Goal: Communication & Community: Share content

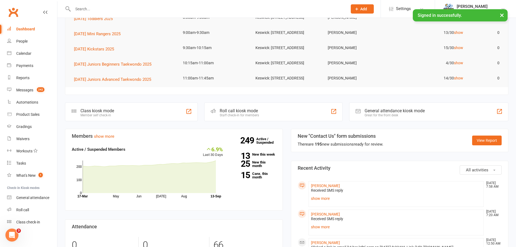
scroll to position [108, 0]
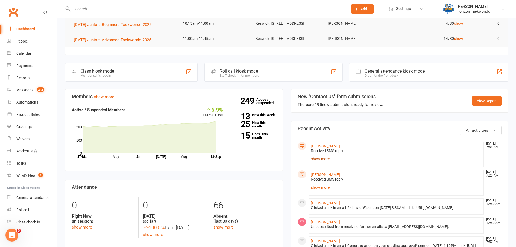
click at [321, 163] on link "show more" at bounding box center [396, 159] width 171 height 8
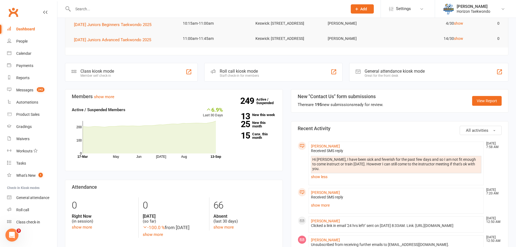
click at [328, 205] on li "[PERSON_NAME] [DATE] 7:20 AM Received SMS reply Hey [PERSON_NAME], I’d like to …" at bounding box center [396, 201] width 176 height 26
click at [328, 208] on link "show more" at bounding box center [396, 205] width 171 height 8
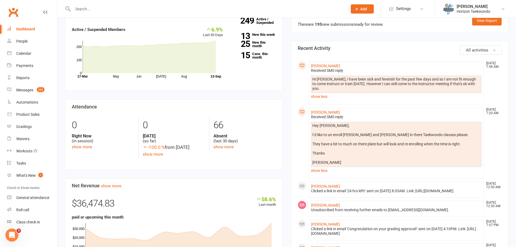
scroll to position [190, 0]
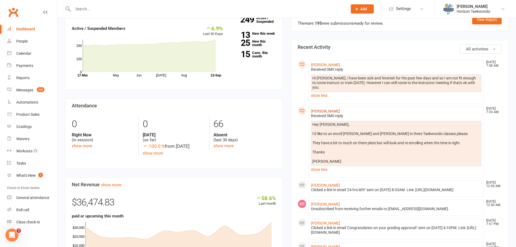
click at [336, 113] on link "[PERSON_NAME]" at bounding box center [325, 111] width 29 height 4
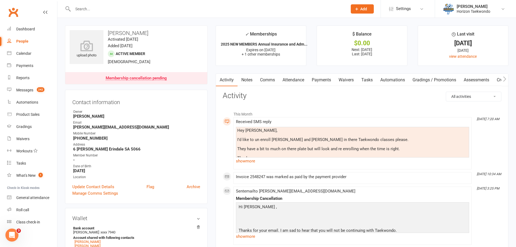
click at [274, 81] on link "Comms" at bounding box center [267, 80] width 22 height 12
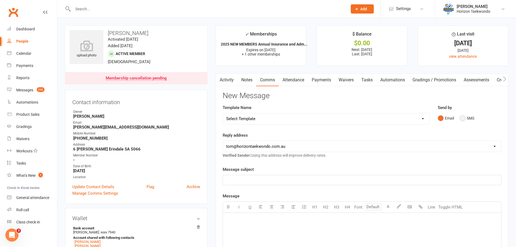
click at [465, 119] on button "SMS" at bounding box center [467, 118] width 15 height 10
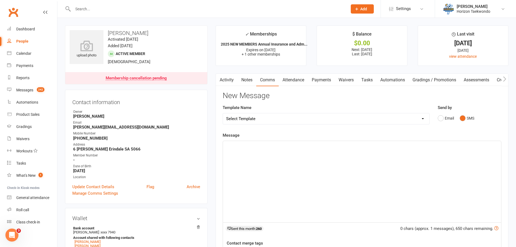
click at [264, 168] on div "﻿" at bounding box center [362, 181] width 278 height 81
drag, startPoint x: 303, startPoint y: 145, endPoint x: 298, endPoint y: 145, distance: 4.9
click at [298, 145] on span "Hi [PERSON_NAME], thanks for you message. We sne you an email earlier this week" at bounding box center [302, 145] width 153 height 5
click at [358, 142] on p "Hi [PERSON_NAME], thanks for you message. We sent you an email earlier this week" at bounding box center [362, 145] width 272 height 7
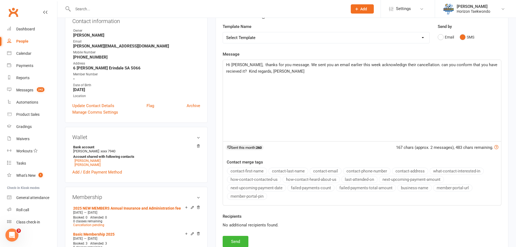
scroll to position [81, 0]
click at [236, 238] on button "Send" at bounding box center [236, 240] width 26 height 11
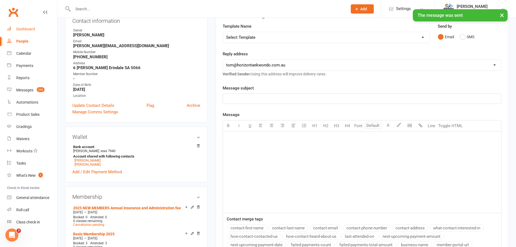
click at [22, 33] on link "Dashboard" at bounding box center [32, 29] width 50 height 12
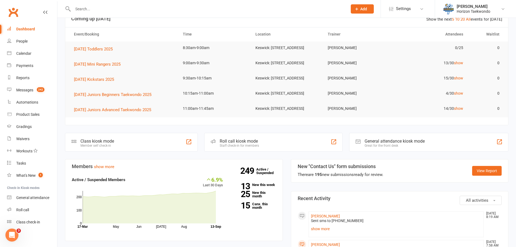
scroll to position [108, 0]
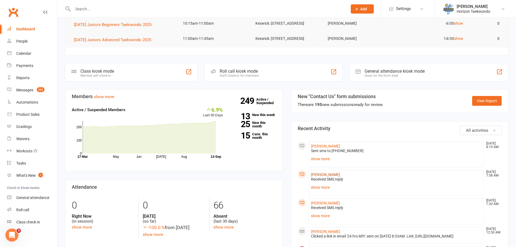
click at [323, 177] on link "[PERSON_NAME]" at bounding box center [325, 174] width 29 height 4
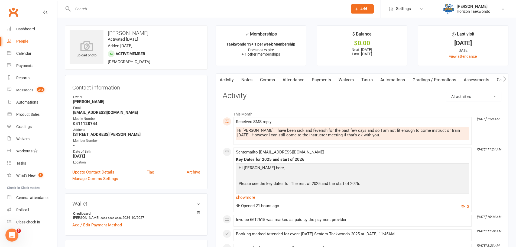
click at [276, 80] on link "Comms" at bounding box center [267, 80] width 22 height 12
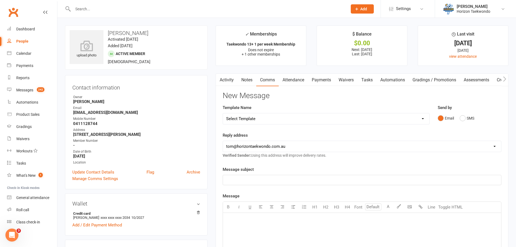
click at [420, 117] on select "Select Template [SMS] [no attendance sms] slacker text [SMS] 2 month $20 follow…" at bounding box center [326, 118] width 206 height 11
click at [422, 147] on select "[EMAIL_ADDRESS][DOMAIN_NAME] [PERSON_NAME][EMAIL_ADDRESS][DOMAIN_NAME] [PERSON_…" at bounding box center [362, 146] width 278 height 11
click at [465, 119] on button "SMS" at bounding box center [467, 118] width 15 height 10
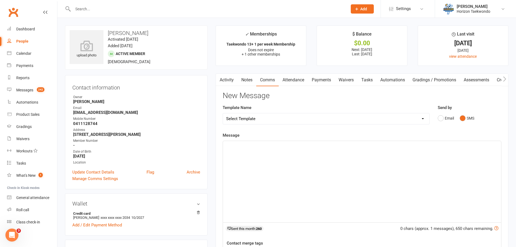
click at [270, 149] on div "﻿" at bounding box center [362, 181] width 278 height 81
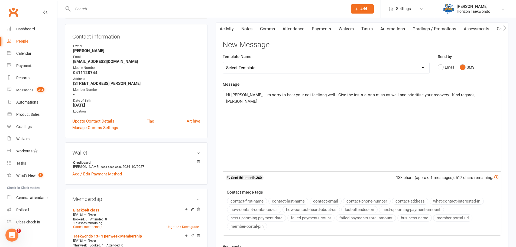
scroll to position [135, 0]
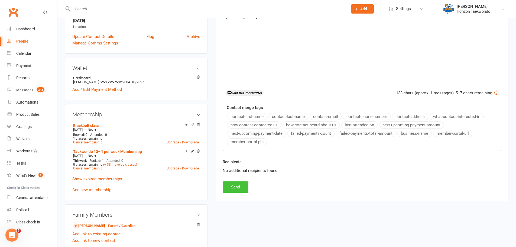
click at [243, 185] on button "Send" at bounding box center [236, 186] width 26 height 11
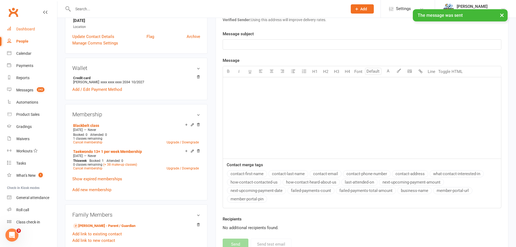
click at [30, 28] on div "Dashboard" at bounding box center [25, 29] width 19 height 4
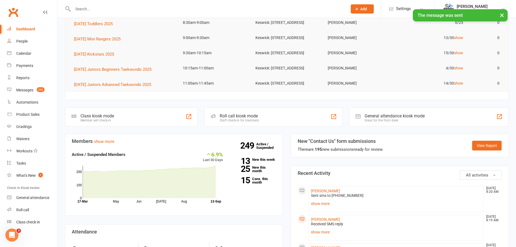
scroll to position [135, 0]
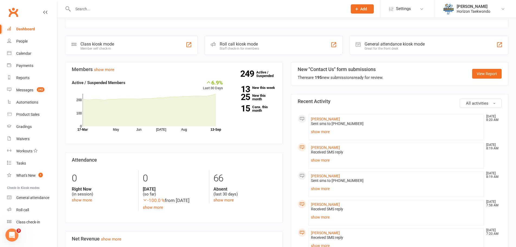
click at [83, 9] on input "text" at bounding box center [207, 9] width 272 height 8
type input "Hi [PERSON_NAME]"
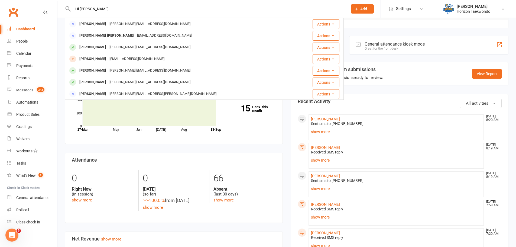
drag, startPoint x: 98, startPoint y: 12, endPoint x: 76, endPoint y: 11, distance: 21.4
click at [76, 11] on input "Hi [PERSON_NAME]" at bounding box center [207, 9] width 272 height 8
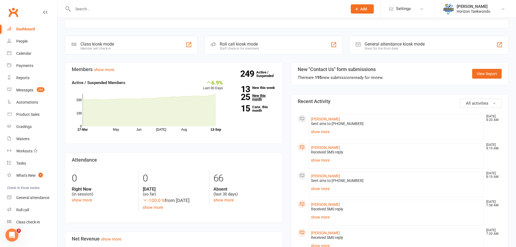
click at [255, 101] on link "25 New this month" at bounding box center [253, 97] width 45 height 7
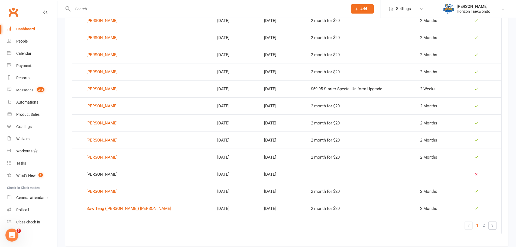
scroll to position [318, 0]
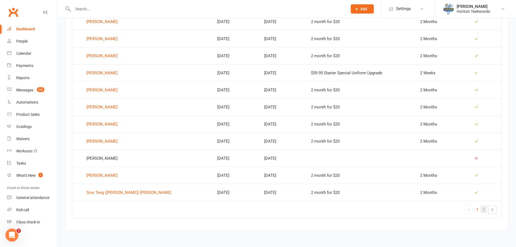
click at [483, 210] on span "2" at bounding box center [484, 209] width 2 height 8
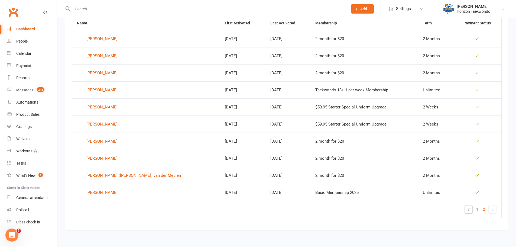
scroll to position [233, 0]
click at [114, 174] on div "[PERSON_NAME] ([PERSON_NAME]) van der Meulen" at bounding box center [133, 175] width 95 height 8
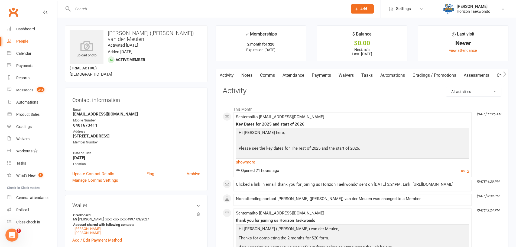
click at [268, 76] on link "Comms" at bounding box center [267, 75] width 22 height 12
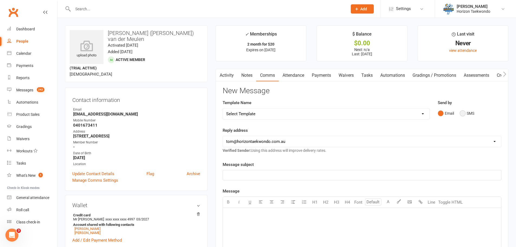
click at [464, 113] on button "SMS" at bounding box center [467, 113] width 15 height 10
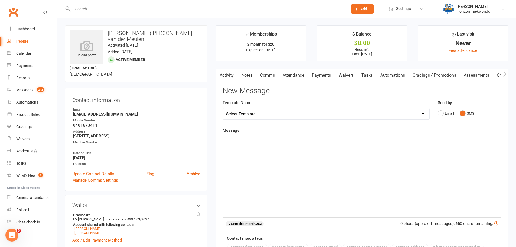
click at [300, 142] on p "﻿" at bounding box center [362, 141] width 272 height 7
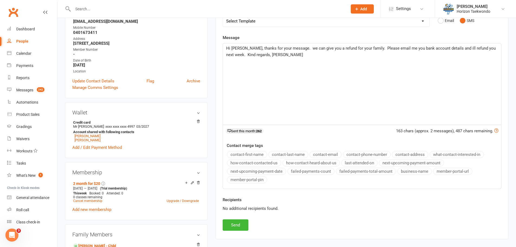
scroll to position [163, 0]
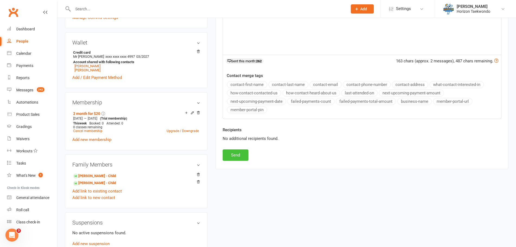
click at [237, 158] on button "Send" at bounding box center [236, 154] width 26 height 11
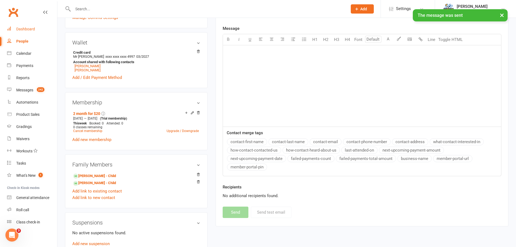
click at [27, 31] on div "Dashboard" at bounding box center [25, 29] width 19 height 4
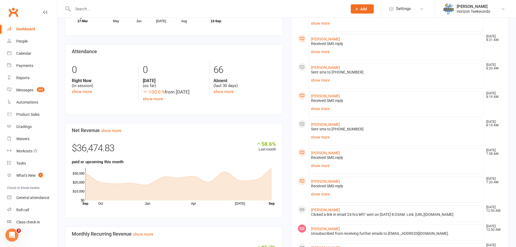
scroll to position [352, 0]
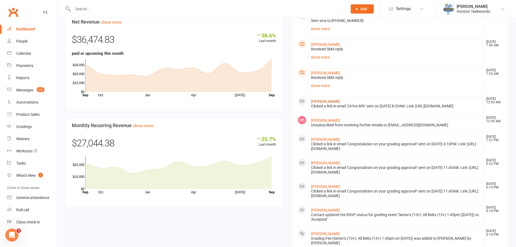
click at [332, 103] on link "[PERSON_NAME]" at bounding box center [325, 101] width 29 height 4
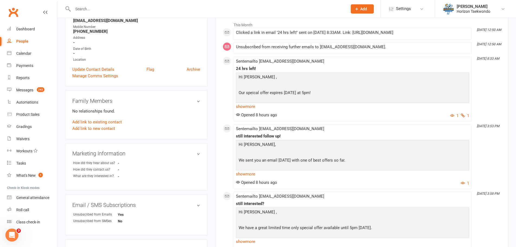
scroll to position [108, 0]
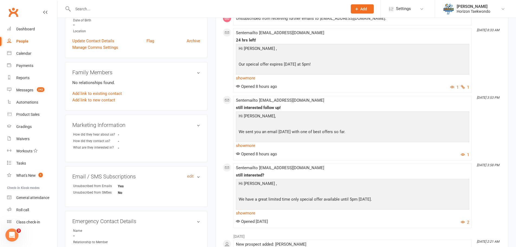
click at [192, 177] on link "edit" at bounding box center [190, 176] width 7 height 5
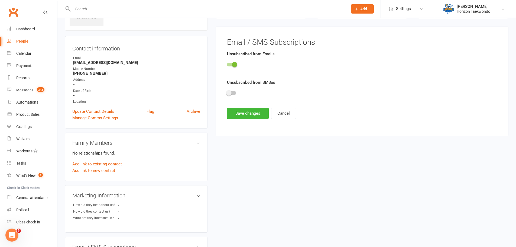
scroll to position [37, 0]
click at [235, 65] on span at bounding box center [234, 64] width 5 height 5
click at [227, 64] on input "checkbox" at bounding box center [227, 64] width 0 height 0
click at [254, 119] on button "Save changes" at bounding box center [248, 113] width 42 height 11
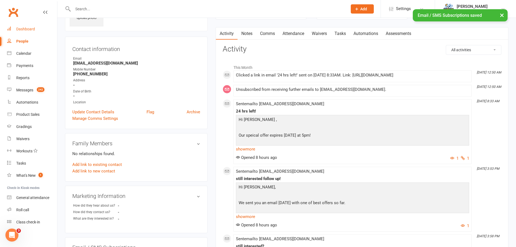
click at [30, 31] on div "Dashboard" at bounding box center [25, 29] width 19 height 4
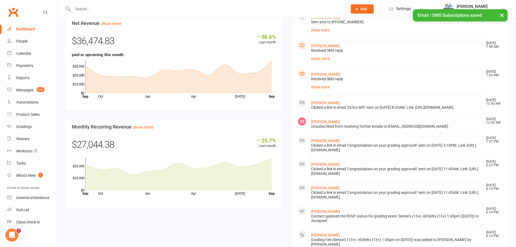
scroll to position [352, 0]
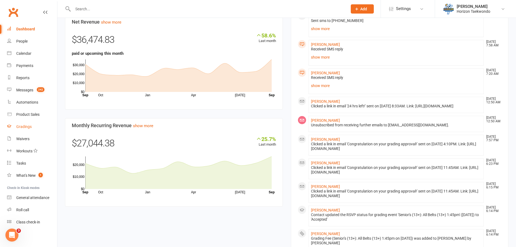
click at [25, 129] on link "Gradings" at bounding box center [32, 127] width 50 height 12
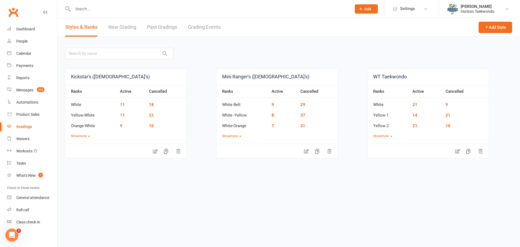
click at [206, 26] on link "Grading Events" at bounding box center [204, 27] width 33 height 19
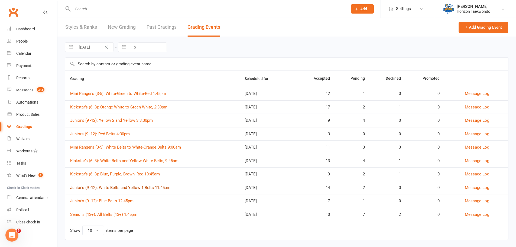
click at [128, 188] on link "Junior's (9 -12): White Belts and Yellow 1 Belts 11:45am" at bounding box center [120, 187] width 100 height 5
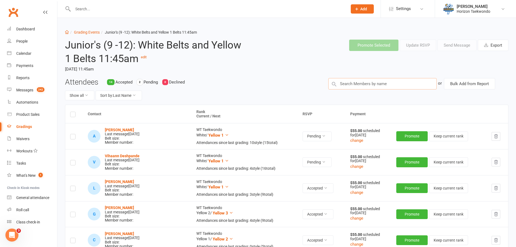
click at [362, 86] on input "text" at bounding box center [382, 83] width 108 height 11
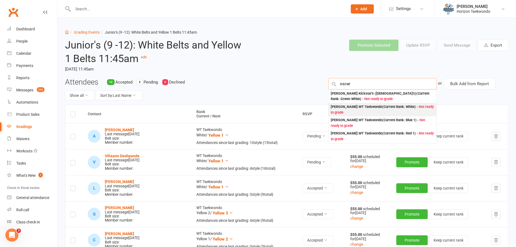
type input "oscar"
click at [372, 108] on div "[PERSON_NAME] : [PERSON_NAME] (Current Rank: White ) - Not ready to grade" at bounding box center [382, 109] width 103 height 11
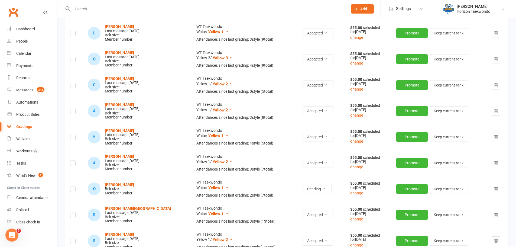
scroll to position [163, 0]
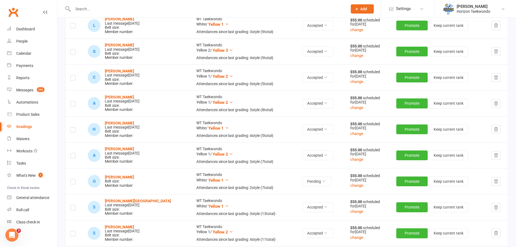
click at [72, 182] on label at bounding box center [72, 182] width 5 height 0
click at [72, 179] on input "checkbox" at bounding box center [72, 179] width 5 height 0
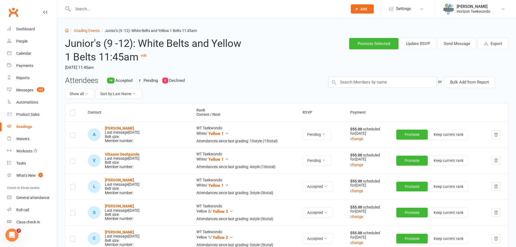
scroll to position [0, 0]
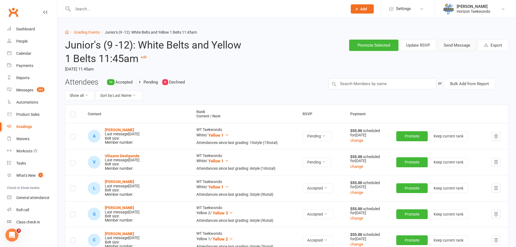
click at [463, 47] on button "Send Message" at bounding box center [456, 45] width 39 height 11
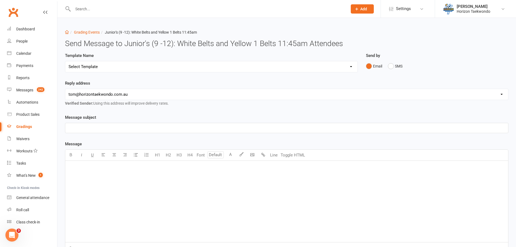
click at [330, 70] on select "Select Template [Email] New blue belts [Email] Alternate grading time [Email] C…" at bounding box center [211, 66] width 292 height 11
select select "5"
click at [65, 61] on select "Select Template [Email] New blue belts [Email] Alternate grading time [Email] C…" at bounding box center [211, 66] width 292 height 11
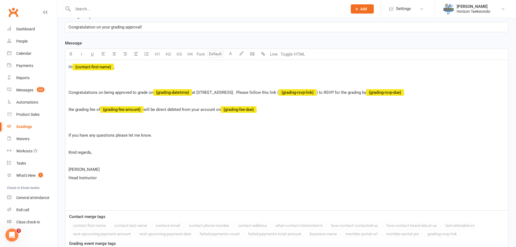
scroll to position [158, 0]
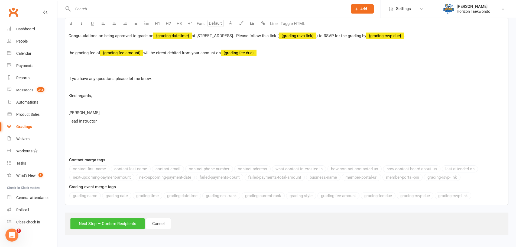
click at [136, 220] on button "Next Step — Confirm Recipients" at bounding box center [107, 223] width 74 height 11
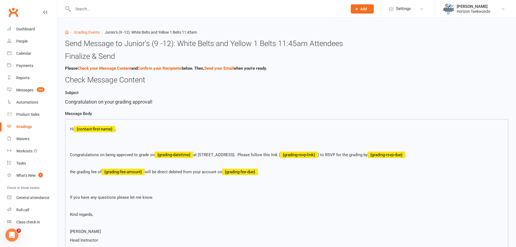
scroll to position [133, 0]
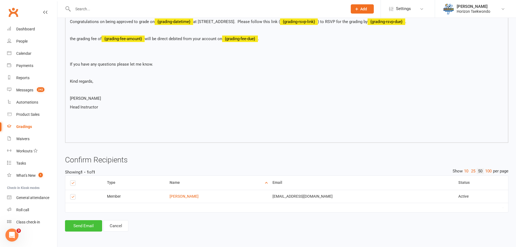
click at [89, 222] on button "Send Email" at bounding box center [83, 225] width 37 height 11
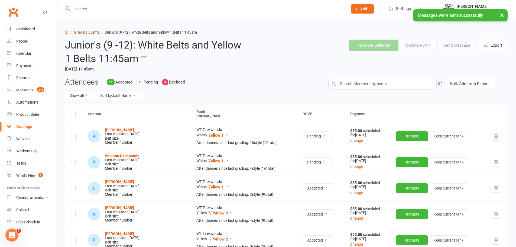
click at [91, 32] on link "Grading Events" at bounding box center [87, 32] width 26 height 4
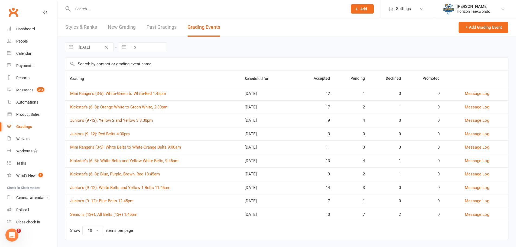
click at [134, 121] on link "Junior's (9 -12): Yellow 2 and Yellow 3 3:30pm" at bounding box center [111, 120] width 83 height 5
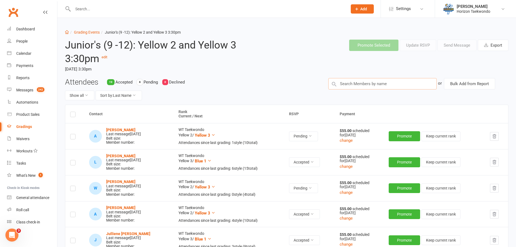
click at [344, 83] on input "text" at bounding box center [382, 83] width 108 height 11
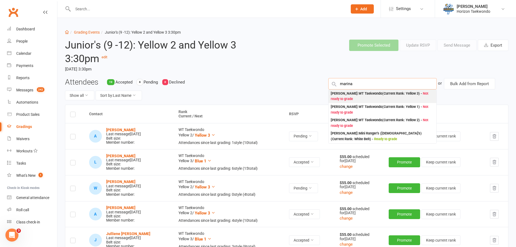
type input "marina"
click at [401, 93] on div "[PERSON_NAME] : WT Taekwondo (Current Rank: Yellow 3 ) - Not ready to grade" at bounding box center [382, 96] width 103 height 11
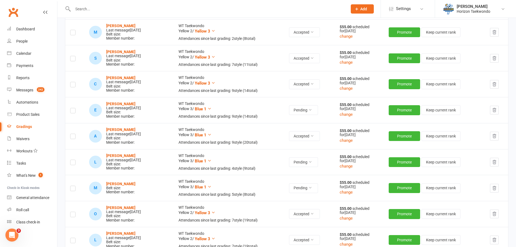
scroll to position [433, 0]
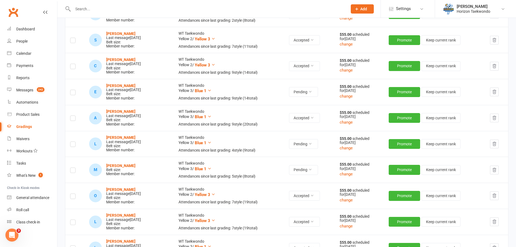
click at [74, 171] on label at bounding box center [72, 171] width 5 height 0
click at [74, 168] on input "checkbox" at bounding box center [72, 168] width 5 height 0
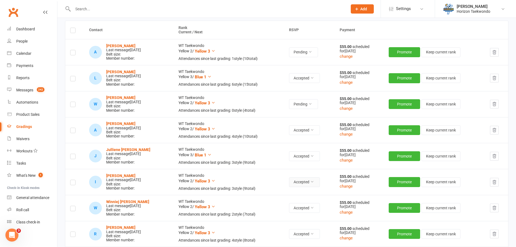
scroll to position [0, 0]
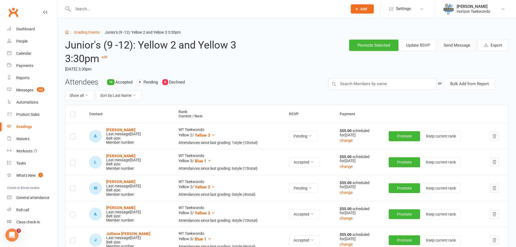
click at [464, 43] on button "Send Message" at bounding box center [456, 45] width 39 height 11
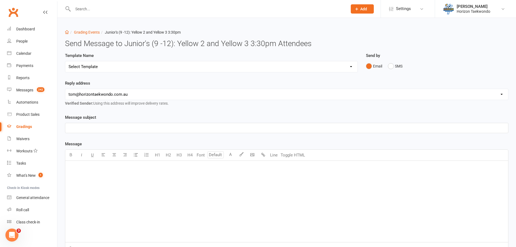
click at [321, 70] on select "Select Template [Email] New blue belts [Email] Alternate grading time [Email] C…" at bounding box center [211, 66] width 292 height 11
select select "5"
click at [65, 61] on select "Select Template [Email] New blue belts [Email] Alternate grading time [Email] C…" at bounding box center [211, 66] width 292 height 11
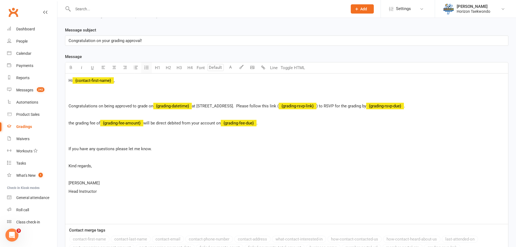
scroll to position [158, 0]
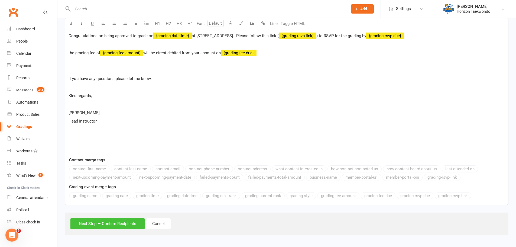
click at [124, 219] on button "Next Step — Confirm Recipients" at bounding box center [107, 223] width 74 height 11
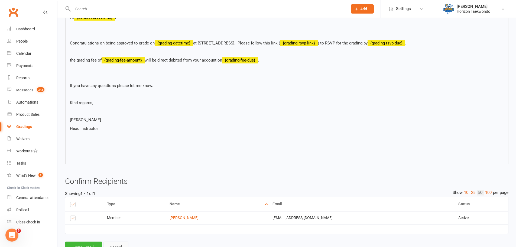
scroll to position [133, 0]
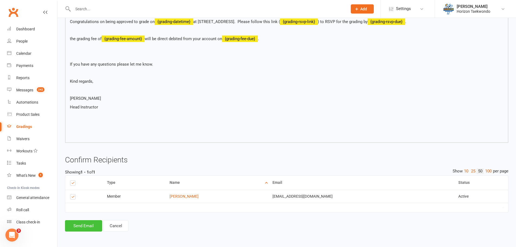
click at [90, 223] on button "Send Email" at bounding box center [83, 225] width 37 height 11
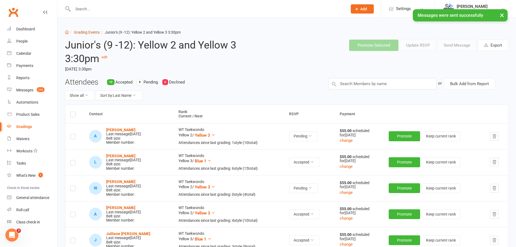
click at [88, 32] on link "Grading Events" at bounding box center [87, 32] width 26 height 4
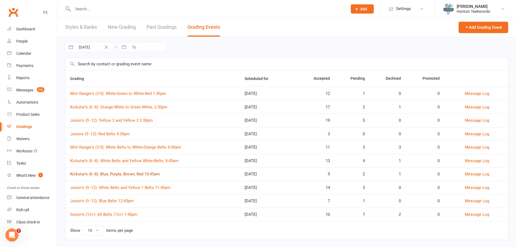
click at [116, 175] on link "Kickstar’s (6 -8): Blue, Purple, Brown, Red 10:45am" at bounding box center [115, 173] width 90 height 5
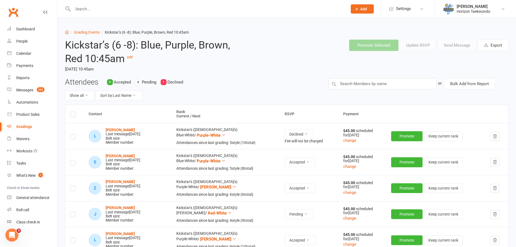
click at [87, 28] on div "Dashboard Grading Events Kickstar’s (6 -8): Blue, Purple, Brown, Red 10:45am Ki…" at bounding box center [286, 247] width 459 height 459
click at [86, 30] on link "Grading Events" at bounding box center [87, 32] width 26 height 4
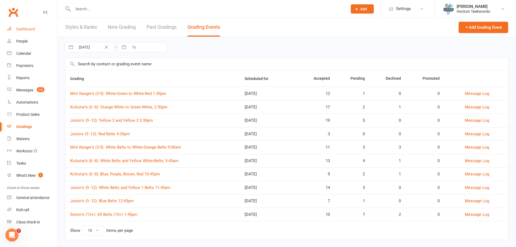
click at [34, 28] on div "Dashboard" at bounding box center [25, 29] width 19 height 4
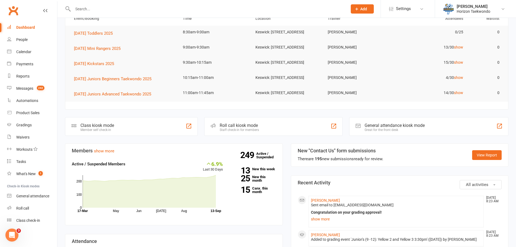
scroll to position [217, 0]
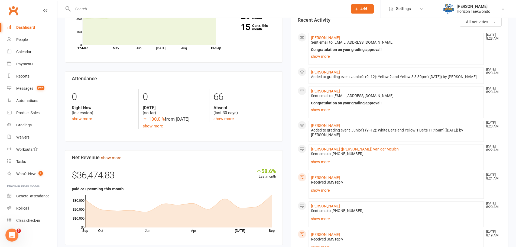
click at [116, 160] on link "show more" at bounding box center [111, 157] width 20 height 5
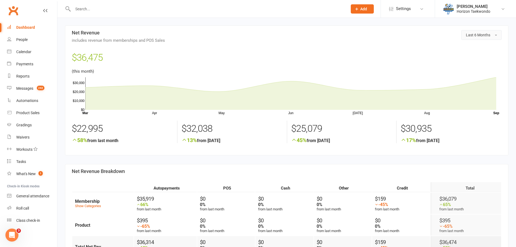
click at [496, 35] on span "button" at bounding box center [496, 35] width 2 height 1
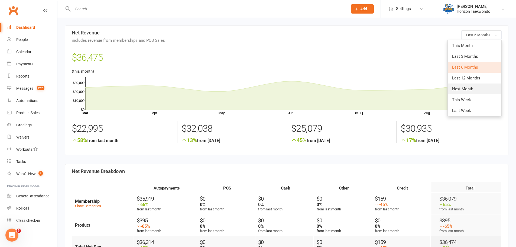
click at [472, 87] on span "Next Month" at bounding box center [462, 88] width 21 height 5
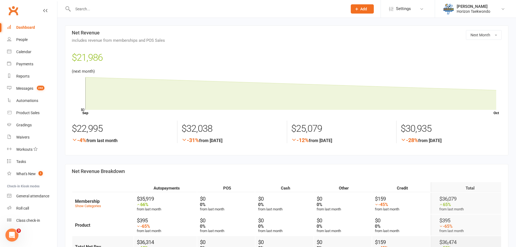
click at [37, 30] on link "Dashboard" at bounding box center [32, 27] width 50 height 12
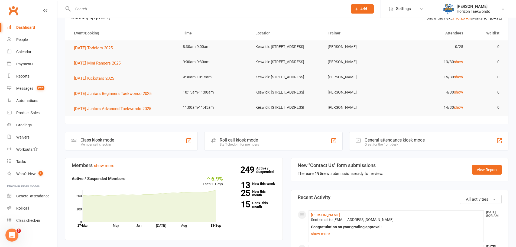
scroll to position [135, 0]
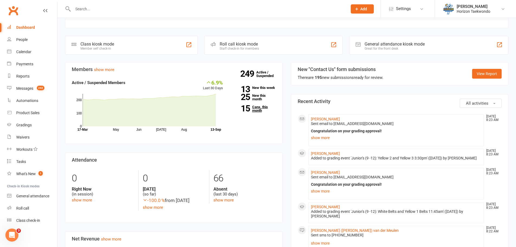
click at [262, 112] on link "15 Canx. this month" at bounding box center [253, 108] width 45 height 7
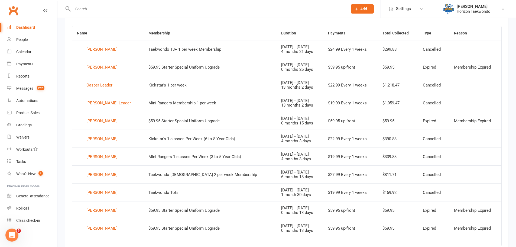
scroll to position [249, 0]
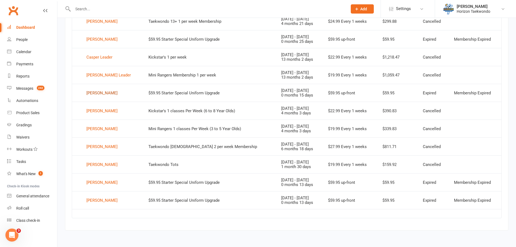
click at [107, 92] on div "[PERSON_NAME]" at bounding box center [101, 93] width 31 height 8
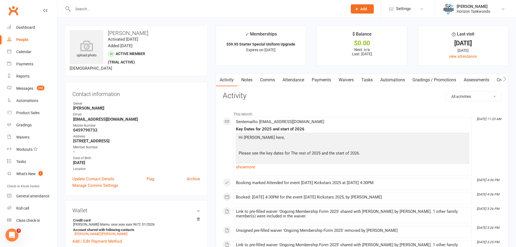
click at [274, 79] on link "Comms" at bounding box center [267, 80] width 22 height 12
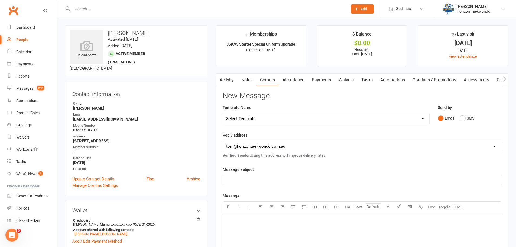
click at [393, 123] on select "Select Template [SMS] [no attendance sms] slacker text [SMS] 2 month $20 follow…" at bounding box center [326, 118] width 206 height 11
click at [223, 113] on select "Select Template [SMS] [no attendance sms] slacker text [SMS] 2 month $20 follow…" at bounding box center [326, 118] width 206 height 11
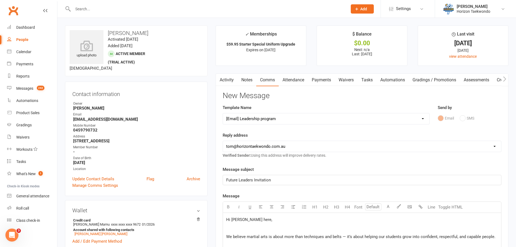
click at [414, 117] on select "Select Template [SMS] [no attendance sms] slacker text [SMS] 2 month $20 follow…" at bounding box center [326, 118] width 206 height 11
select select "47"
click at [223, 113] on select "Select Template [SMS] [no attendance sms] slacker text [SMS] 2 month $20 follow…" at bounding box center [326, 118] width 206 height 11
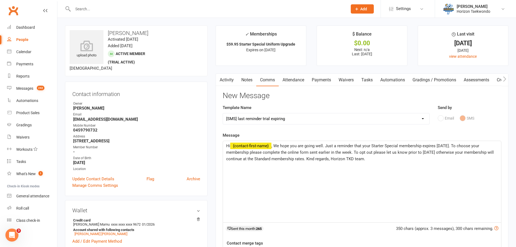
click at [418, 171] on div "Hi ﻿ {contact-first-name} , We hope you are going well. Just a reminder that yo…" at bounding box center [362, 181] width 278 height 81
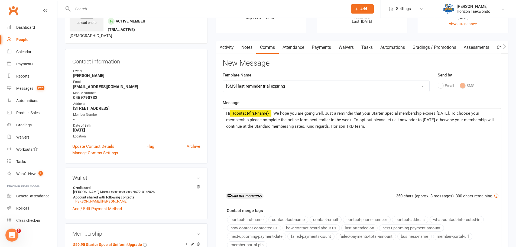
scroll to position [108, 0]
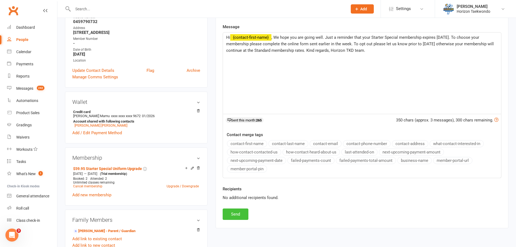
click at [242, 215] on button "Send" at bounding box center [236, 213] width 26 height 11
select select
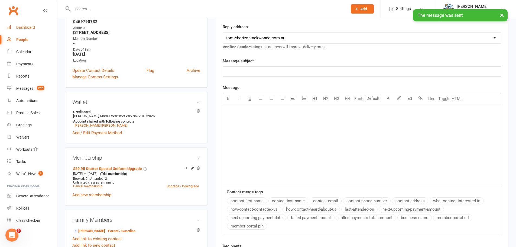
click at [30, 28] on div "Dashboard" at bounding box center [25, 27] width 19 height 4
